Goal: Task Accomplishment & Management: Manage account settings

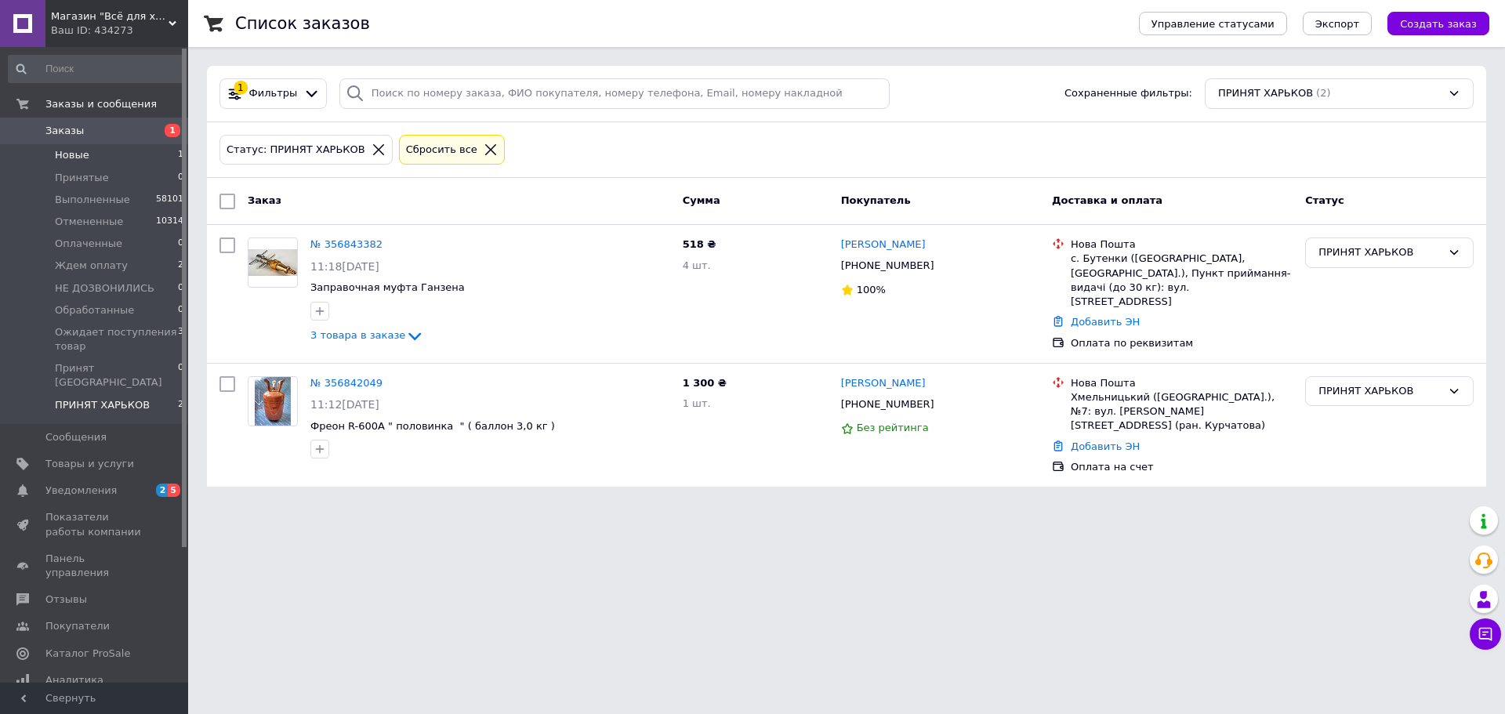
click at [71, 154] on span "Новые" at bounding box center [72, 155] width 34 height 14
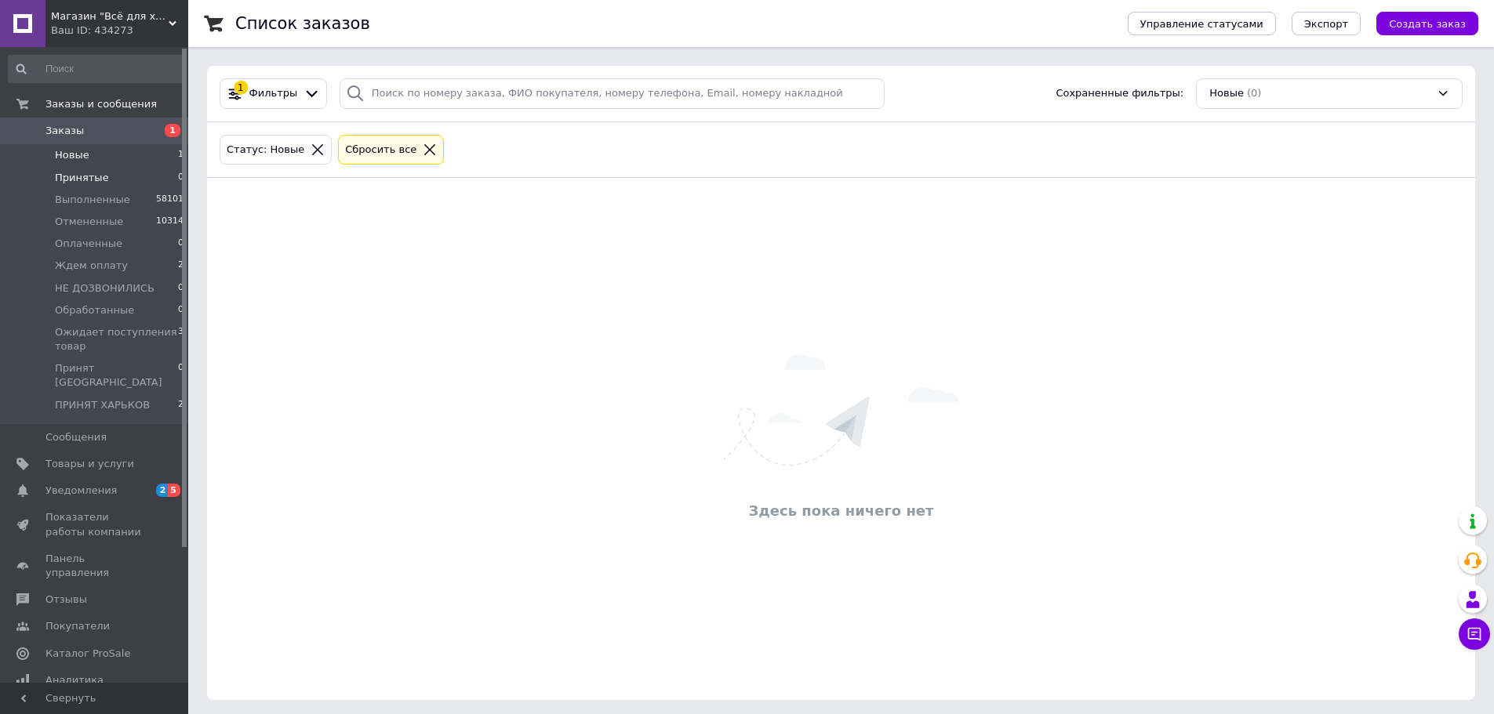
click at [80, 177] on span "Принятые" at bounding box center [82, 178] width 54 height 14
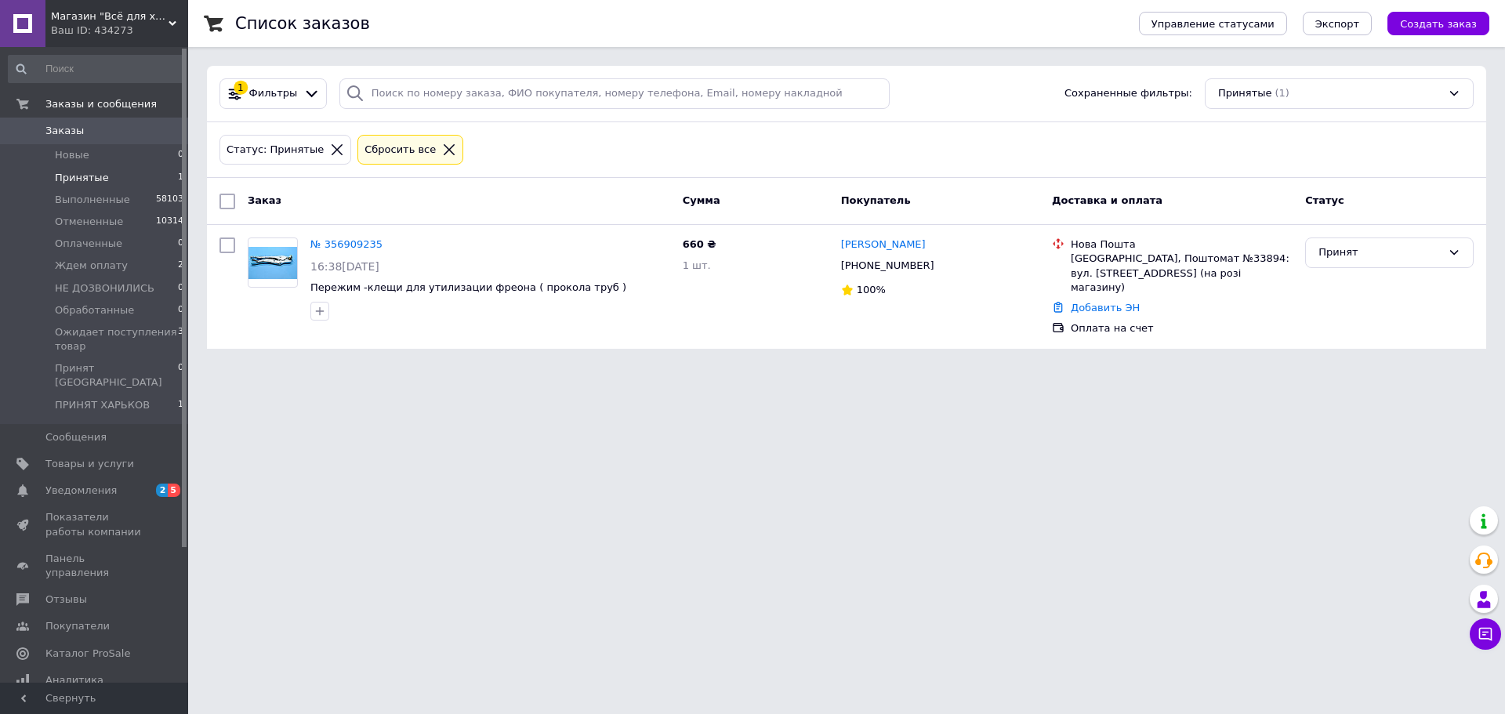
click at [120, 176] on li "Принятые 1" at bounding box center [96, 178] width 193 height 22
click at [100, 398] on span "ПРИНЯТ ХАРЬКОВ" at bounding box center [102, 405] width 95 height 14
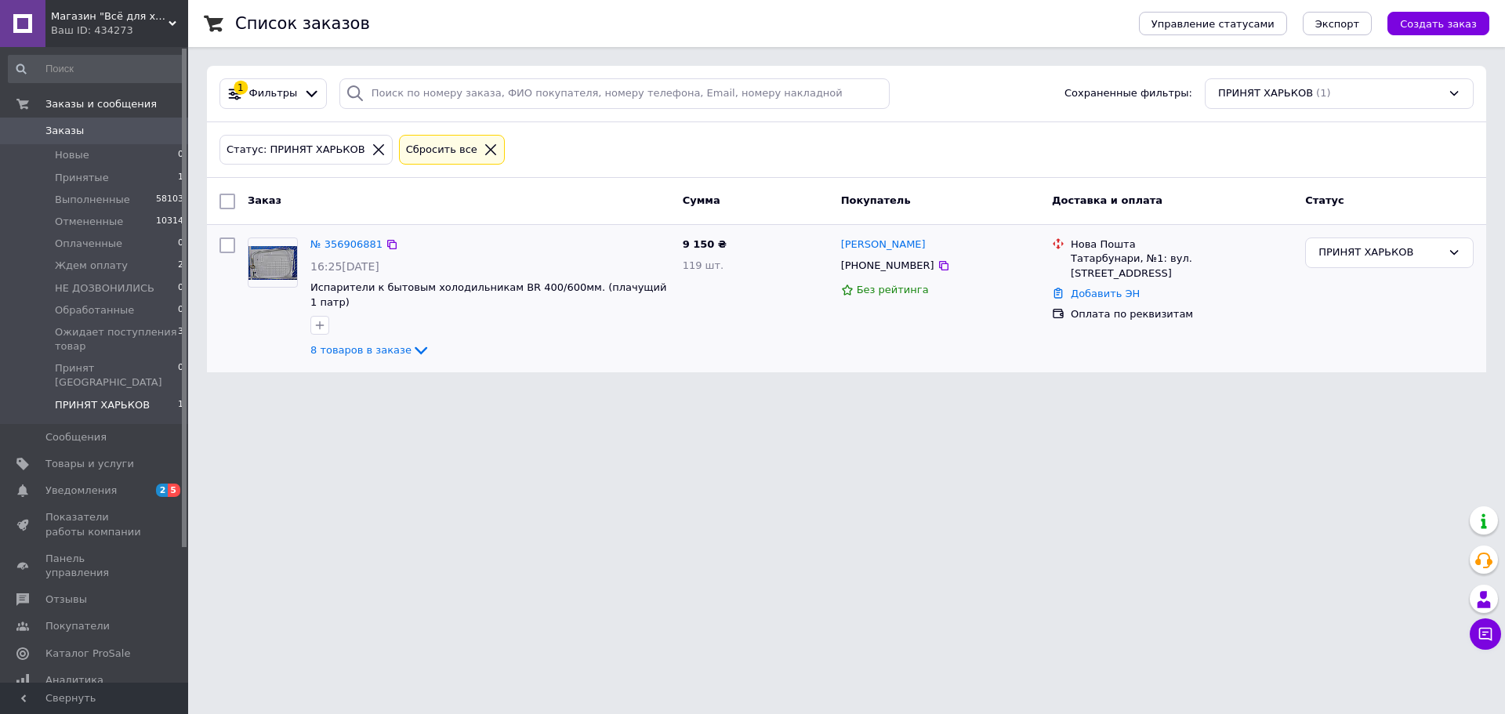
click at [353, 343] on div "8 товаров в заказе" at bounding box center [490, 350] width 360 height 19
click at [379, 344] on span "8 товаров в заказе" at bounding box center [360, 350] width 101 height 12
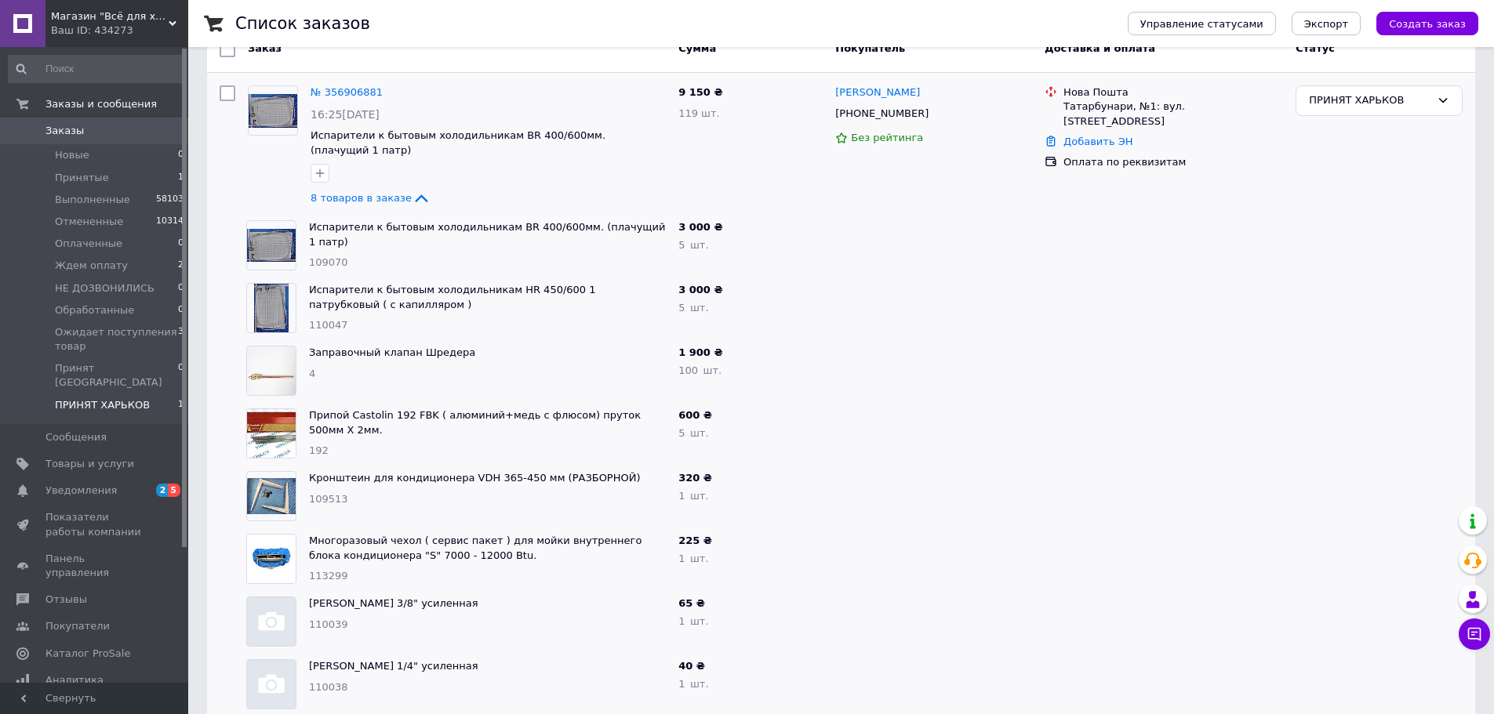
scroll to position [165, 0]
